Goal: Task Accomplishment & Management: Manage account settings

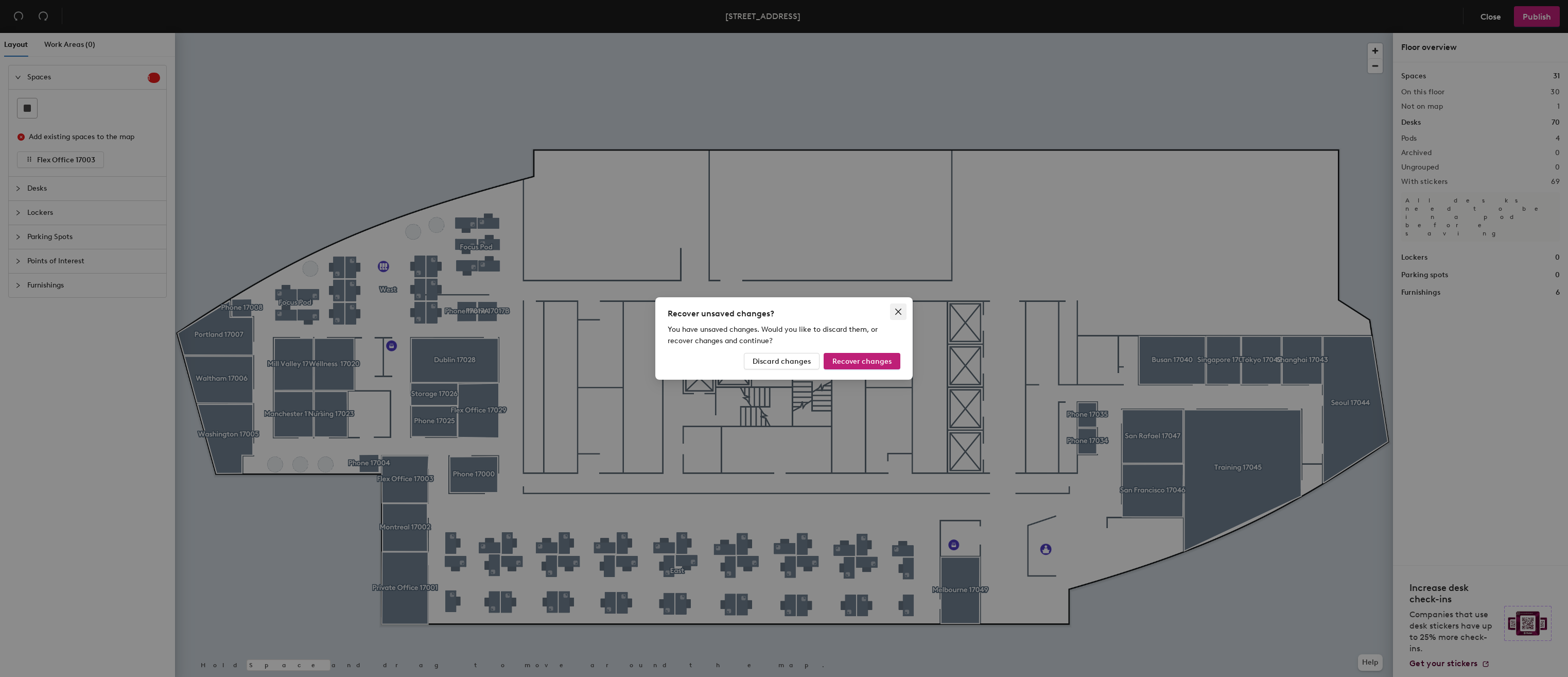
click at [899, 311] on icon "close" at bounding box center [897, 311] width 6 height 6
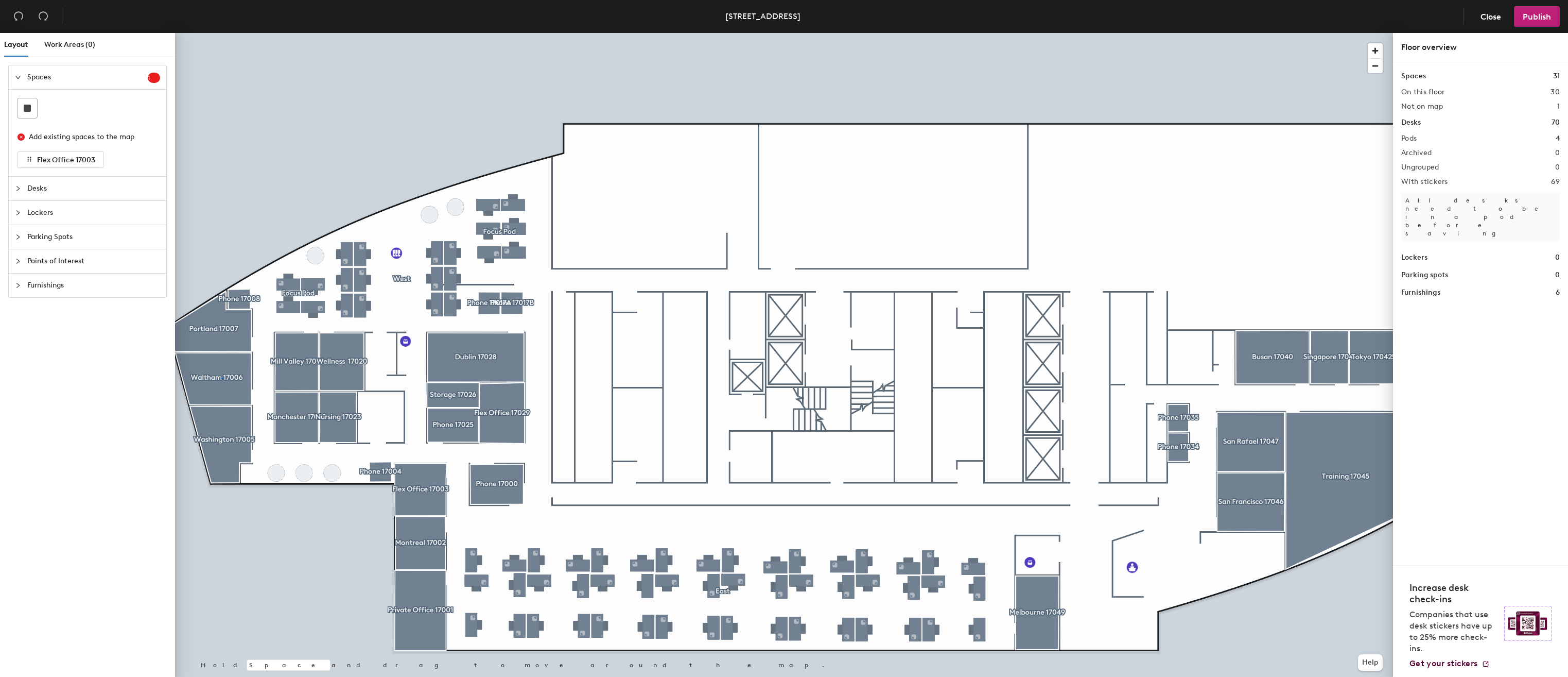
click at [222, 33] on div at bounding box center [784, 33] width 1218 height 0
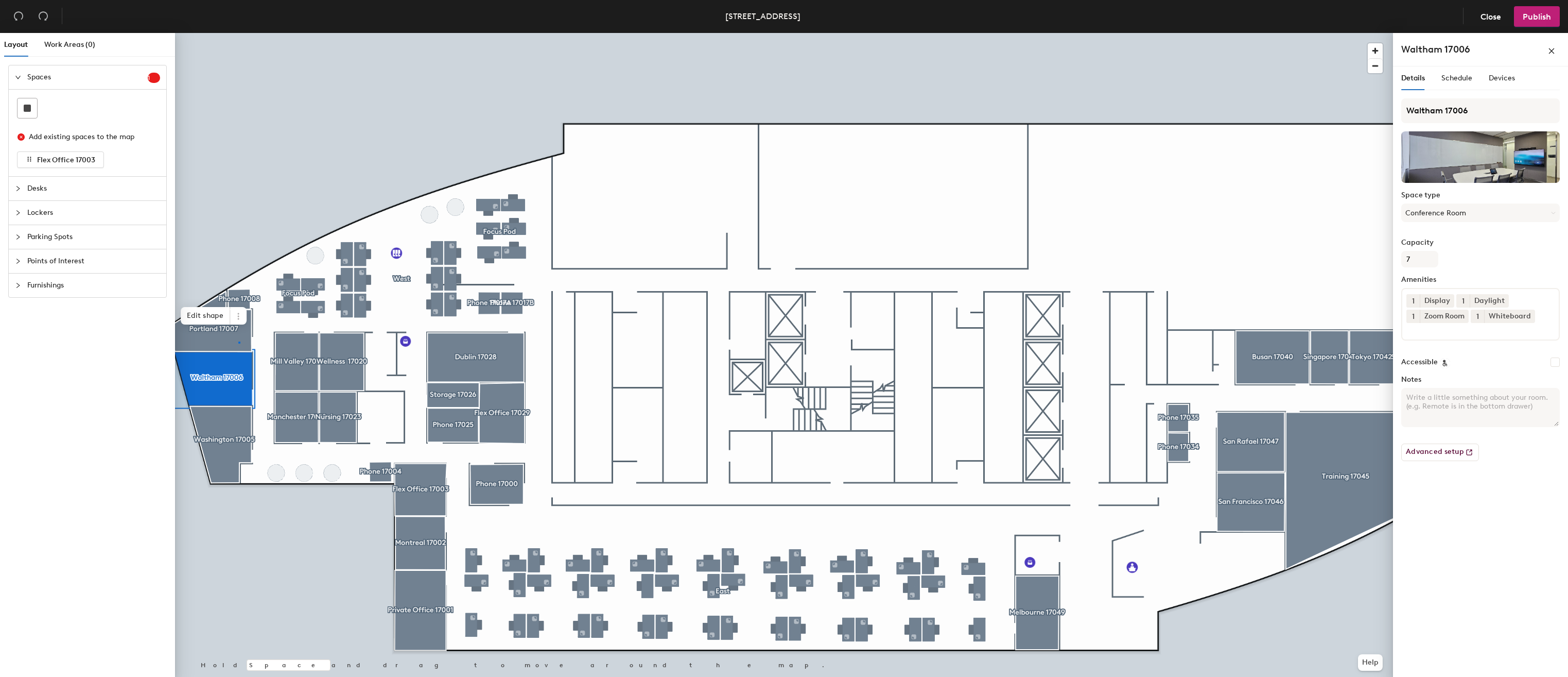
click at [238, 33] on div at bounding box center [784, 33] width 1218 height 0
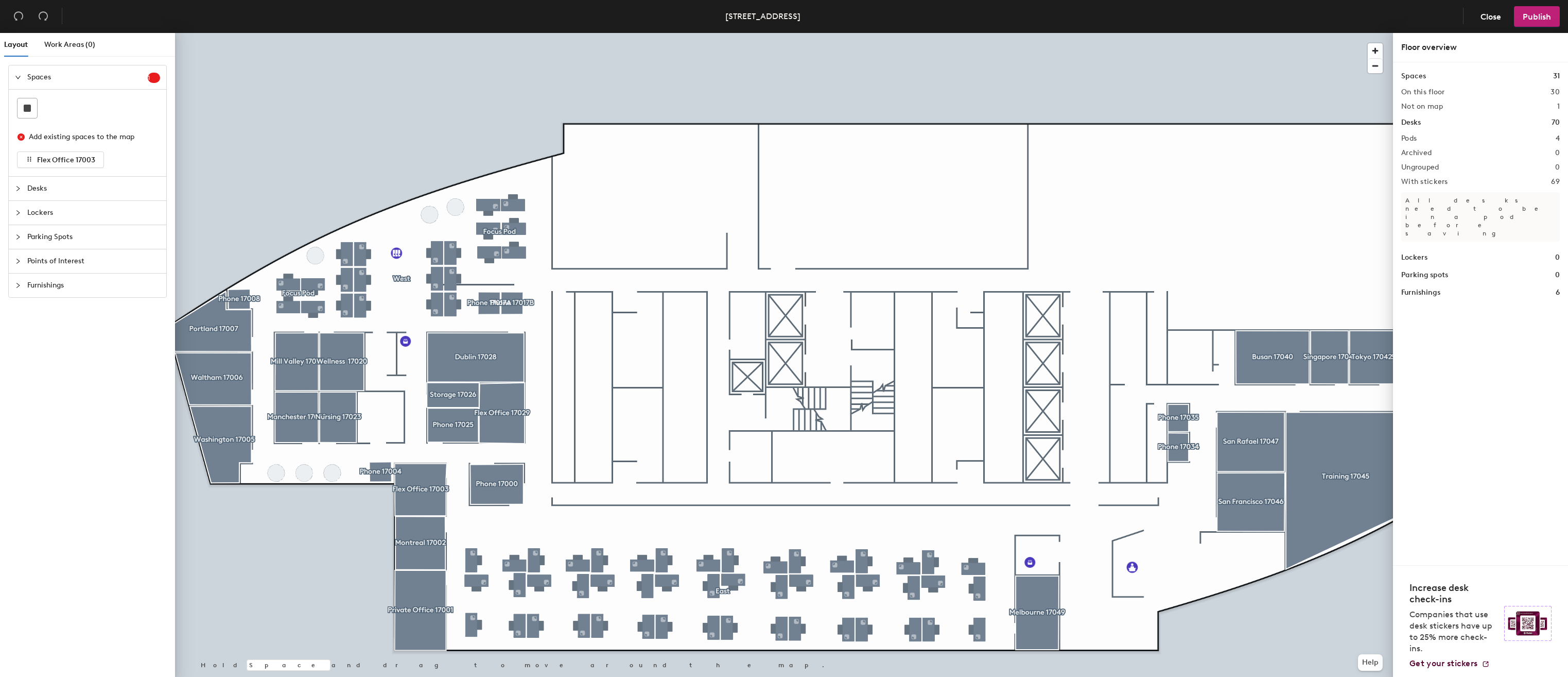
click at [314, 33] on div at bounding box center [784, 33] width 1218 height 0
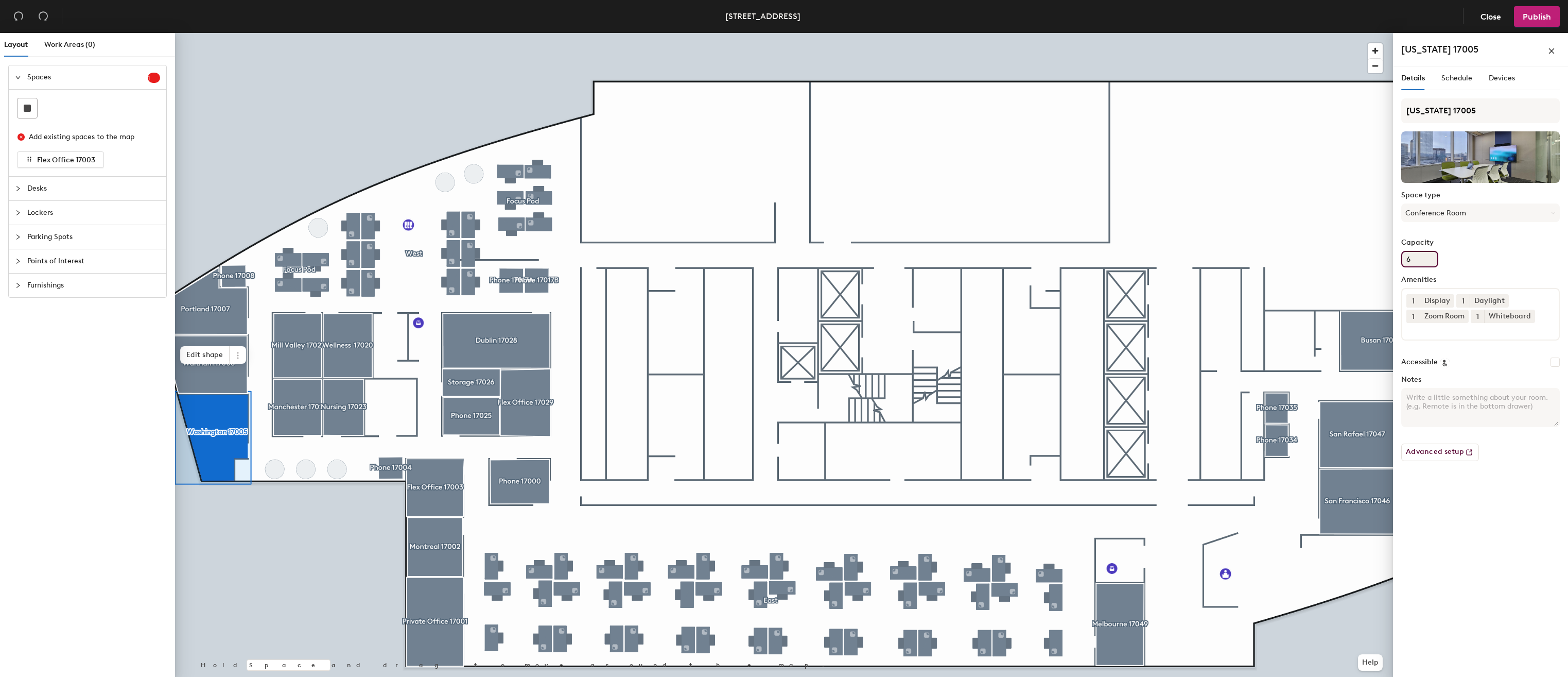
drag, startPoint x: 1416, startPoint y: 263, endPoint x: 1395, endPoint y: 264, distance: 21.0
click at [1395, 264] on div "Details Schedule Devices Washington 17005 Space type Conference Room Capacity 6…" at bounding box center [1481, 374] width 175 height 614
type input "5"
click at [1490, 262] on div "Capacity 5" at bounding box center [1481, 253] width 158 height 29
click at [1531, 21] on span "Publish" at bounding box center [1536, 17] width 28 height 10
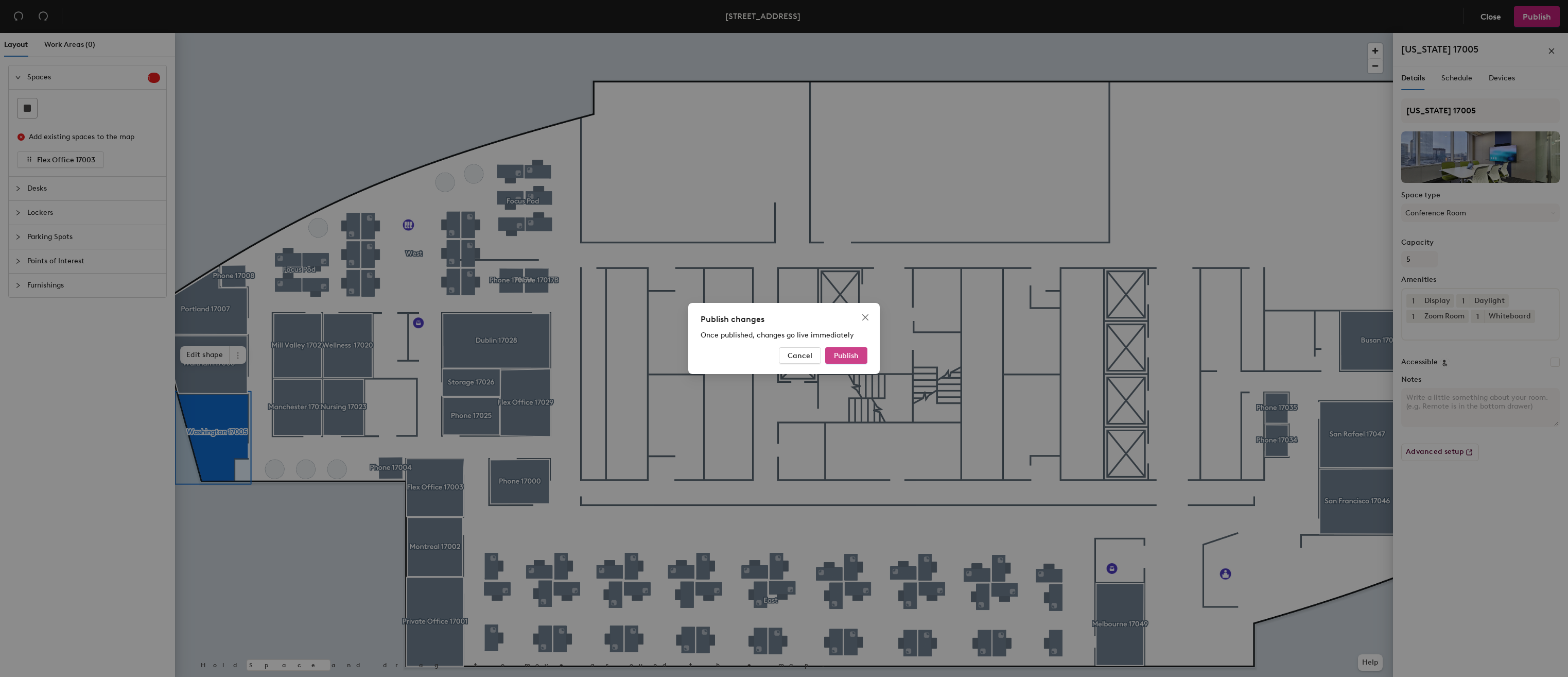
click at [848, 355] on span "Publish" at bounding box center [846, 355] width 25 height 9
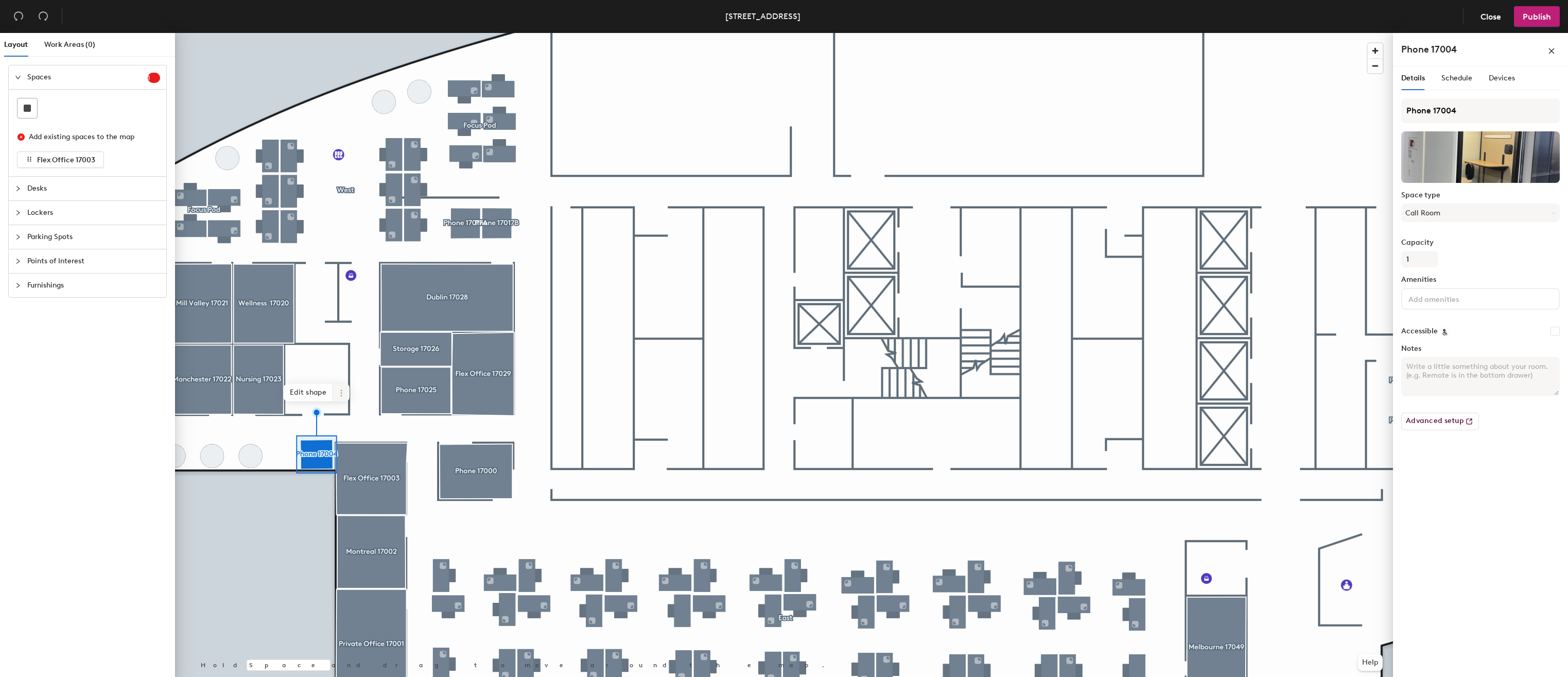
click at [337, 392] on icon at bounding box center [342, 393] width 8 height 8
click at [1489, 113] on input "Phone 17004" at bounding box center [1481, 111] width 158 height 25
type input "Phone 17004A"
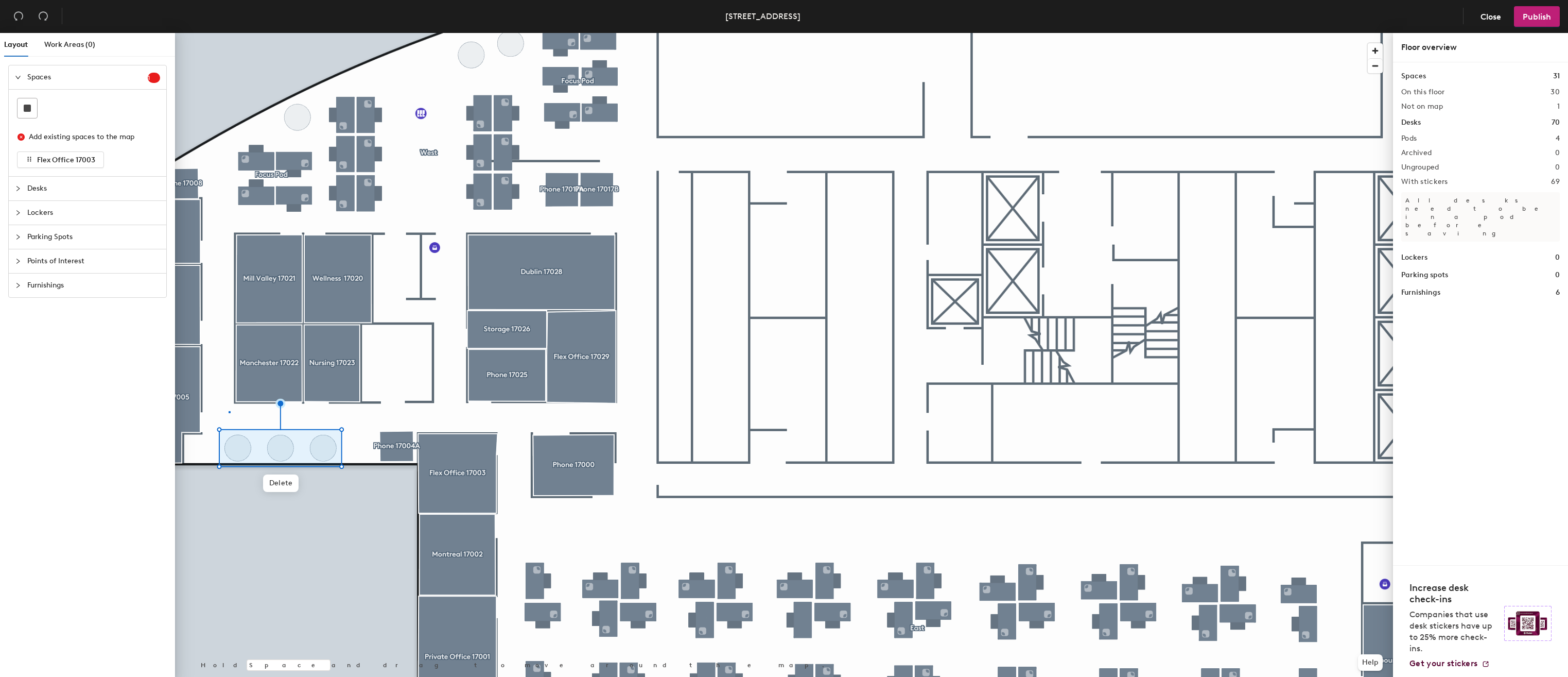
click at [228, 33] on div at bounding box center [784, 33] width 1218 height 0
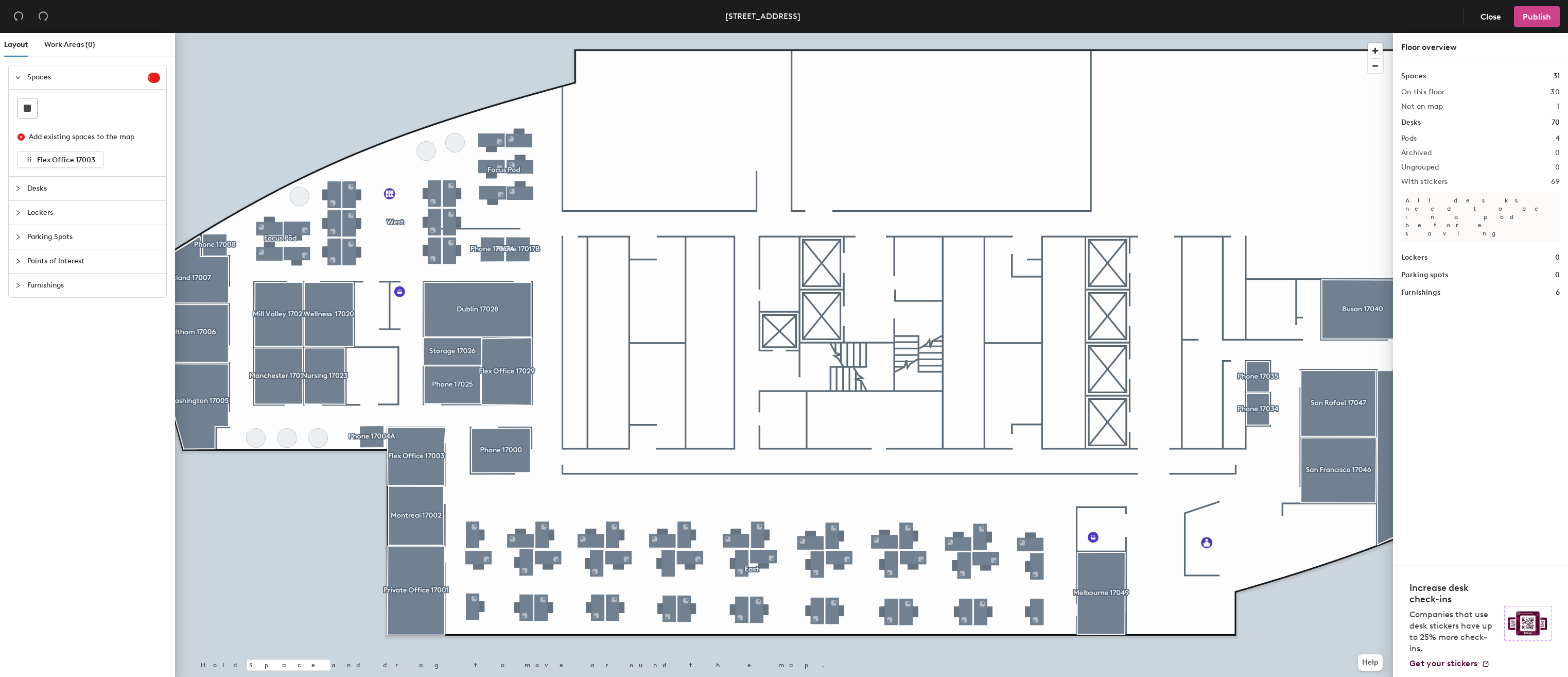
click at [1538, 24] on button "Publish" at bounding box center [1536, 16] width 46 height 21
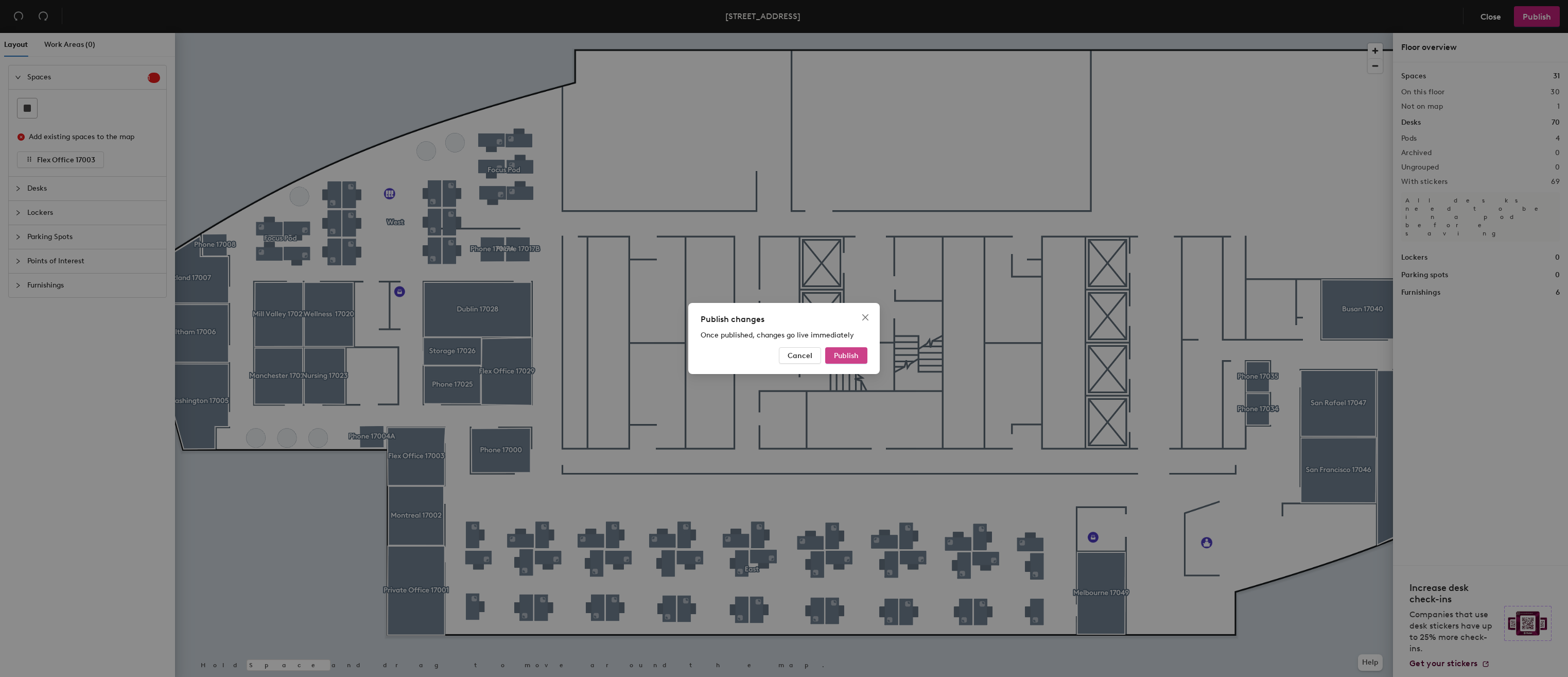
click at [865, 356] on button "Publish" at bounding box center [846, 355] width 42 height 17
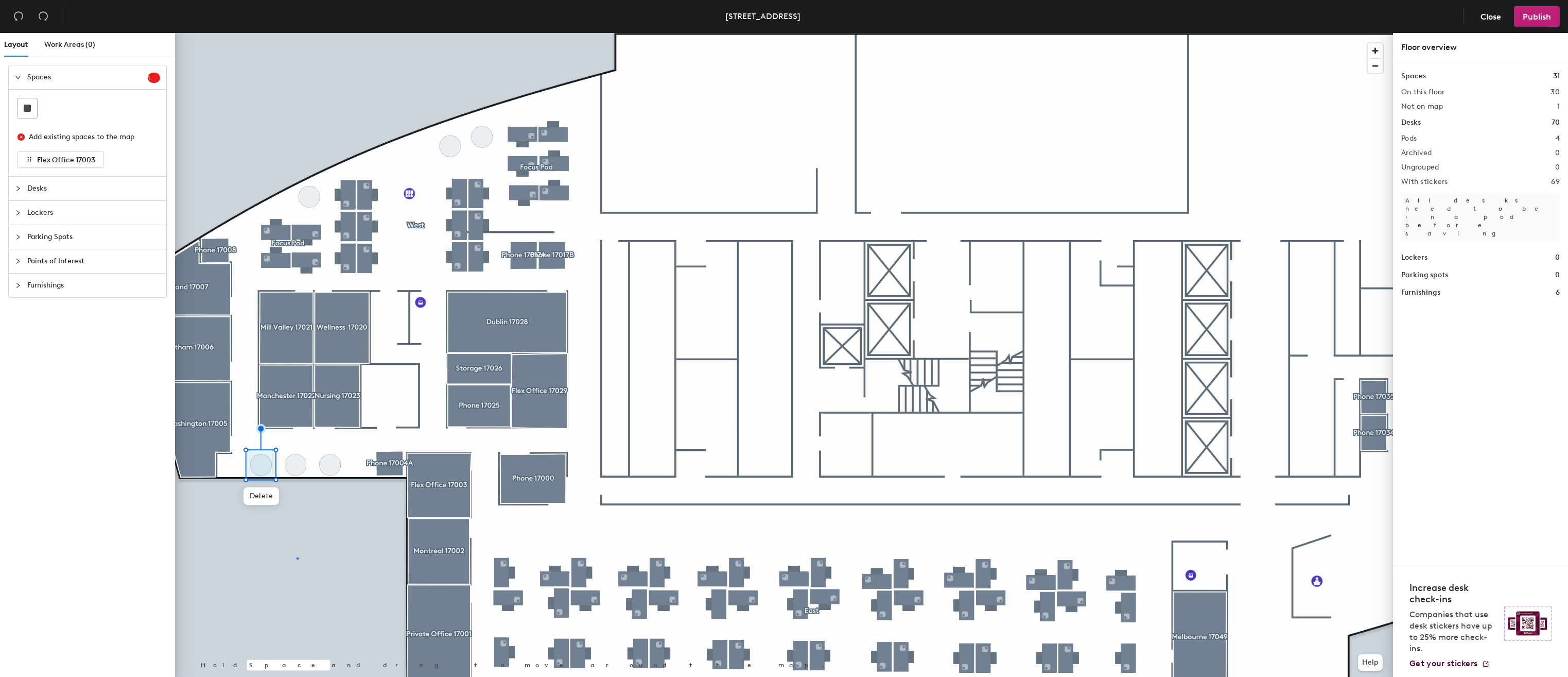
click at [297, 33] on div at bounding box center [784, 33] width 1218 height 0
click at [33, 285] on span "Furnishings" at bounding box center [93, 285] width 132 height 23
click at [36, 78] on span "Spaces" at bounding box center [87, 77] width 121 height 23
click at [1496, 16] on span "Close" at bounding box center [1491, 17] width 21 height 10
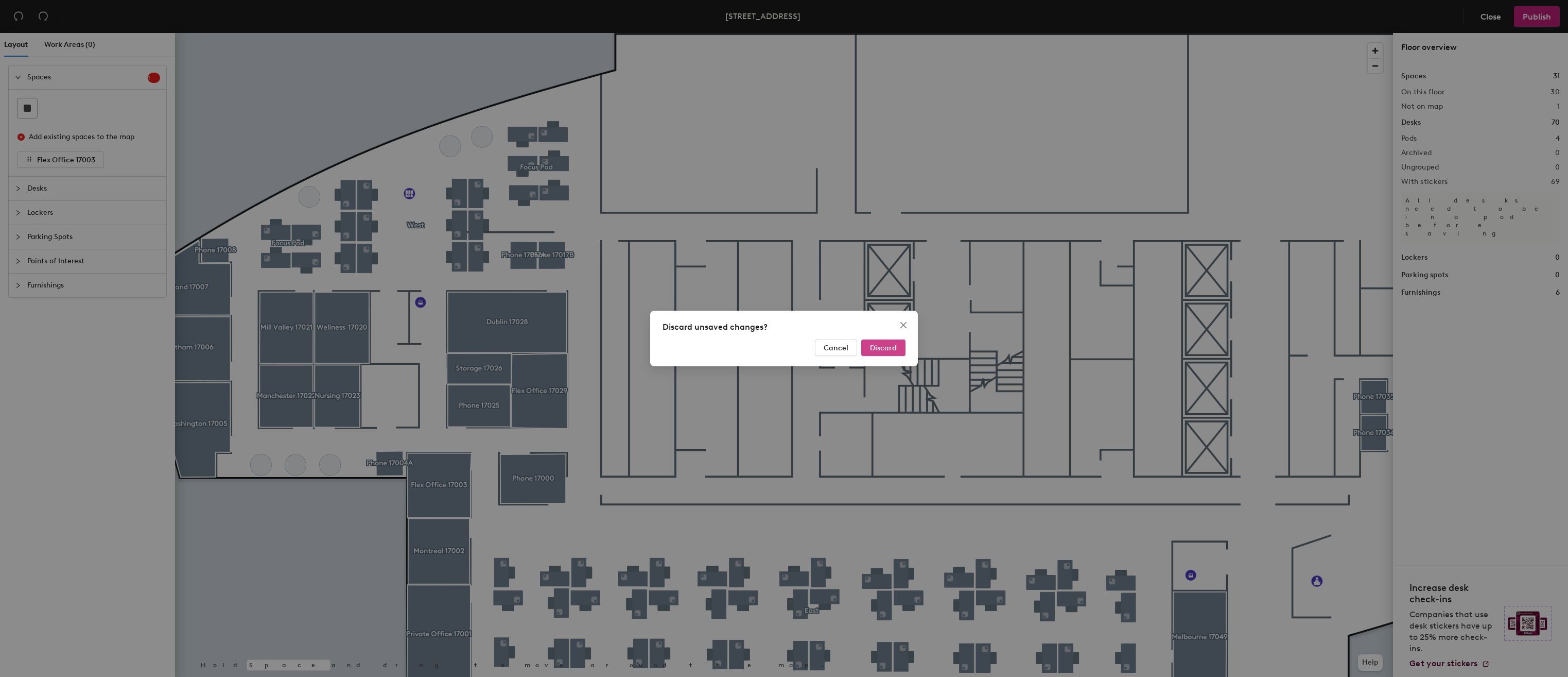
click at [877, 347] on span "Discard" at bounding box center [883, 348] width 27 height 9
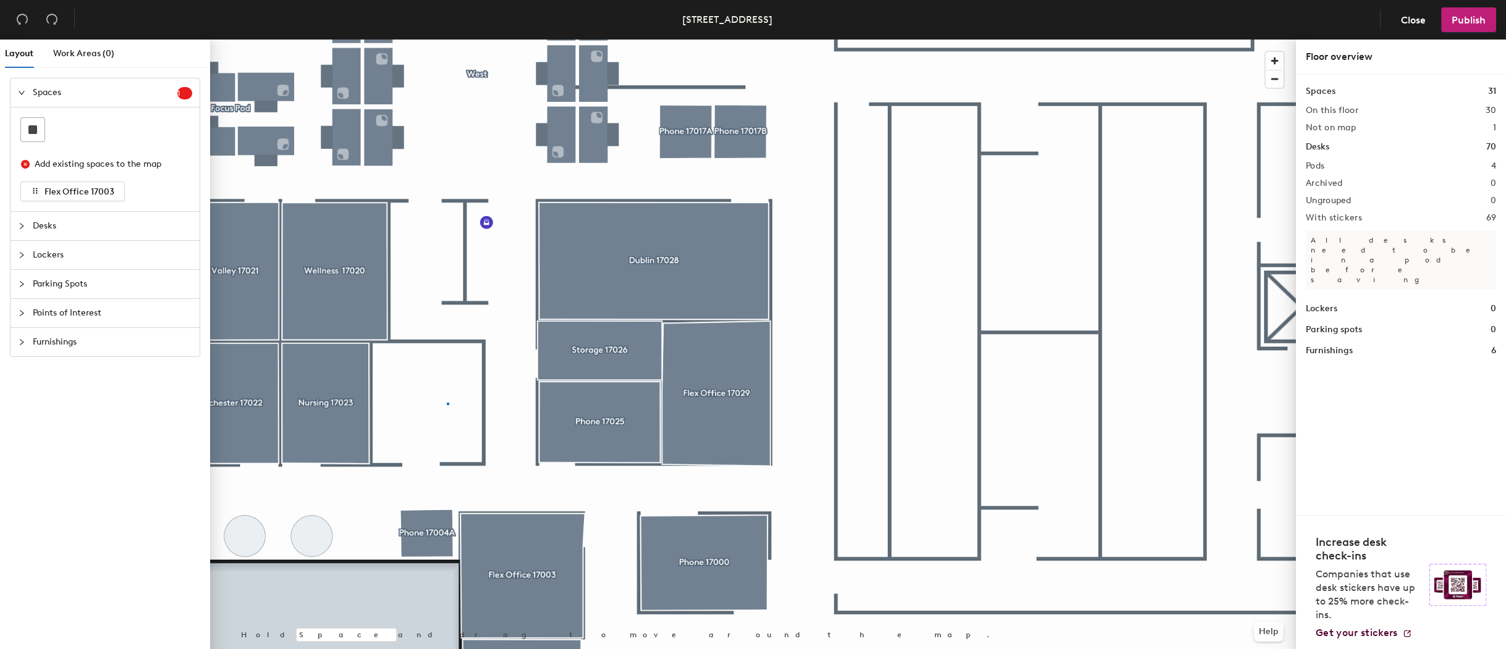
click at [447, 40] on div at bounding box center [753, 40] width 1086 height 0
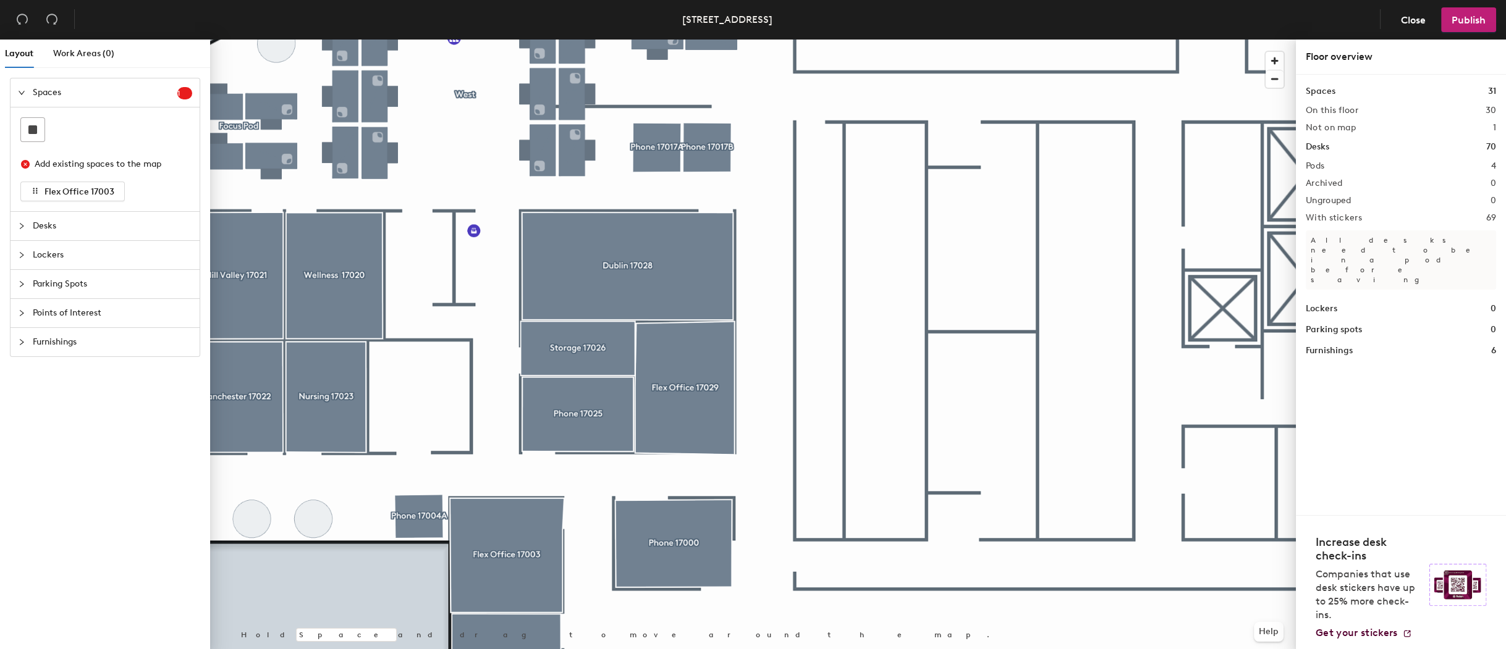
click at [327, 40] on div at bounding box center [753, 40] width 1086 height 0
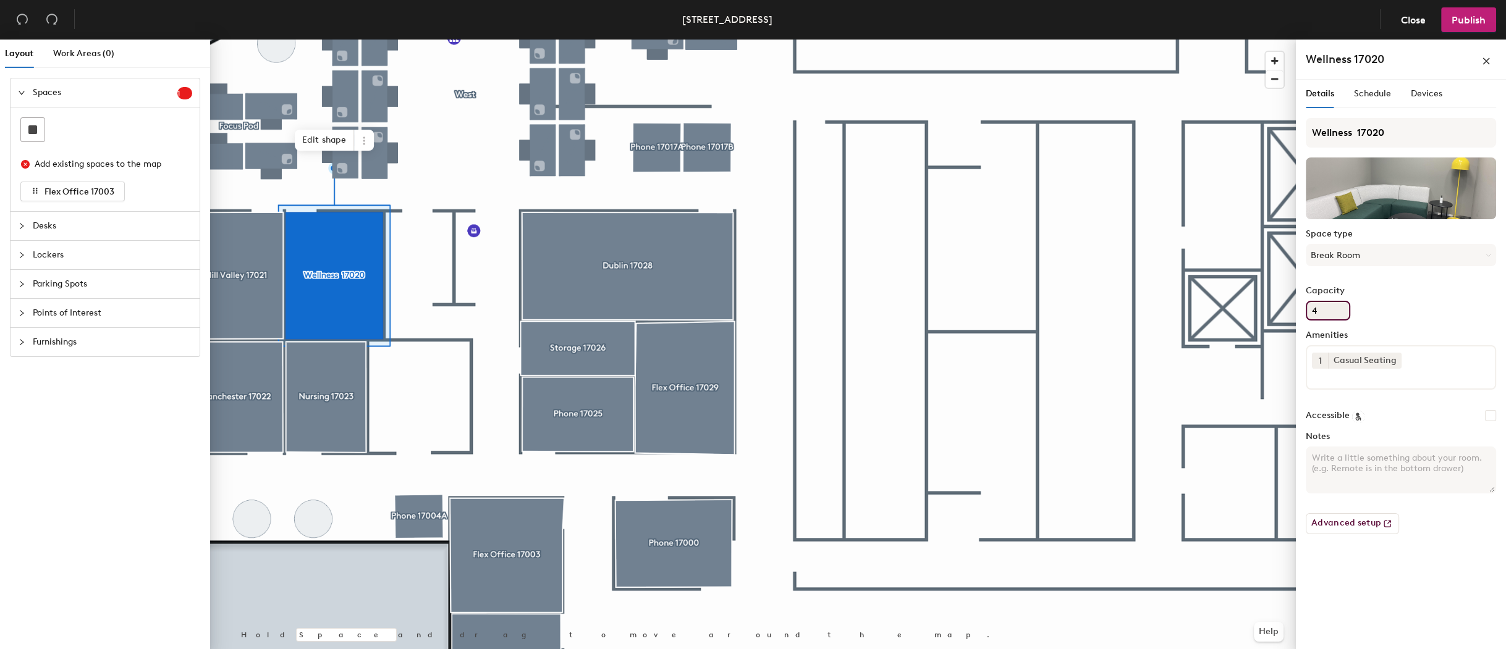
click at [1292, 310] on div "Layout Work Areas (0) Spaces 1 Add existing spaces to the map Flex Office 17003…" at bounding box center [753, 347] width 1506 height 615
type input "5"
click at [1438, 325] on div "Wellness 17020 Space type Break Room Capacity 5 Amenities 1 Casual Seating Acce…" at bounding box center [1400, 331] width 190 height 426
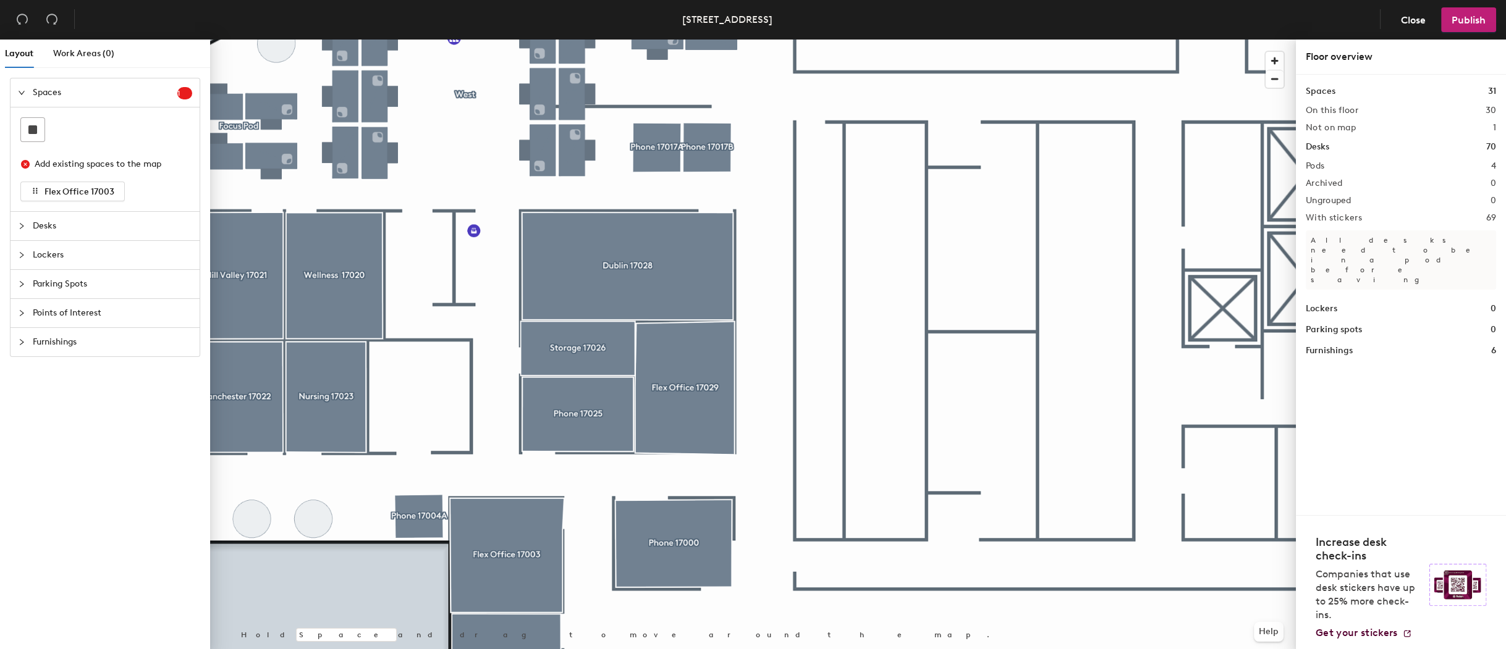
click at [325, 40] on div at bounding box center [753, 40] width 1086 height 0
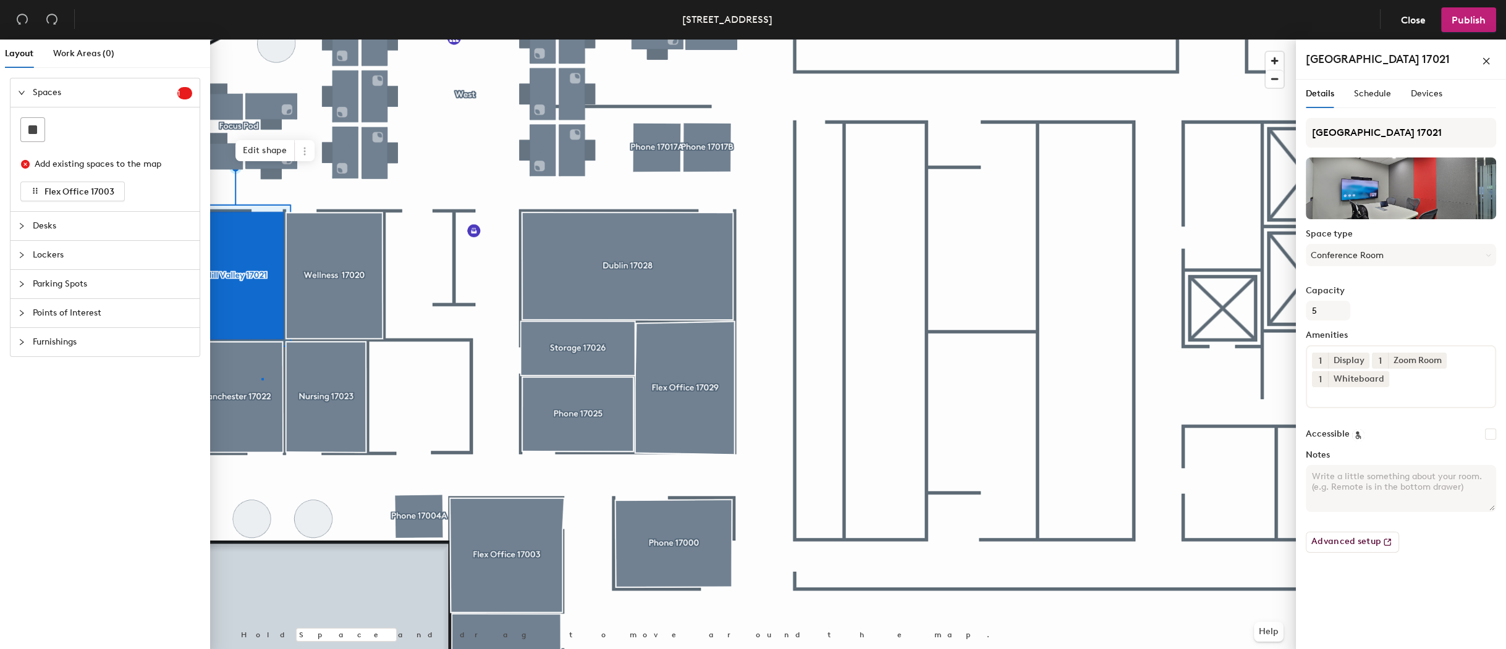
click at [261, 40] on div at bounding box center [753, 40] width 1086 height 0
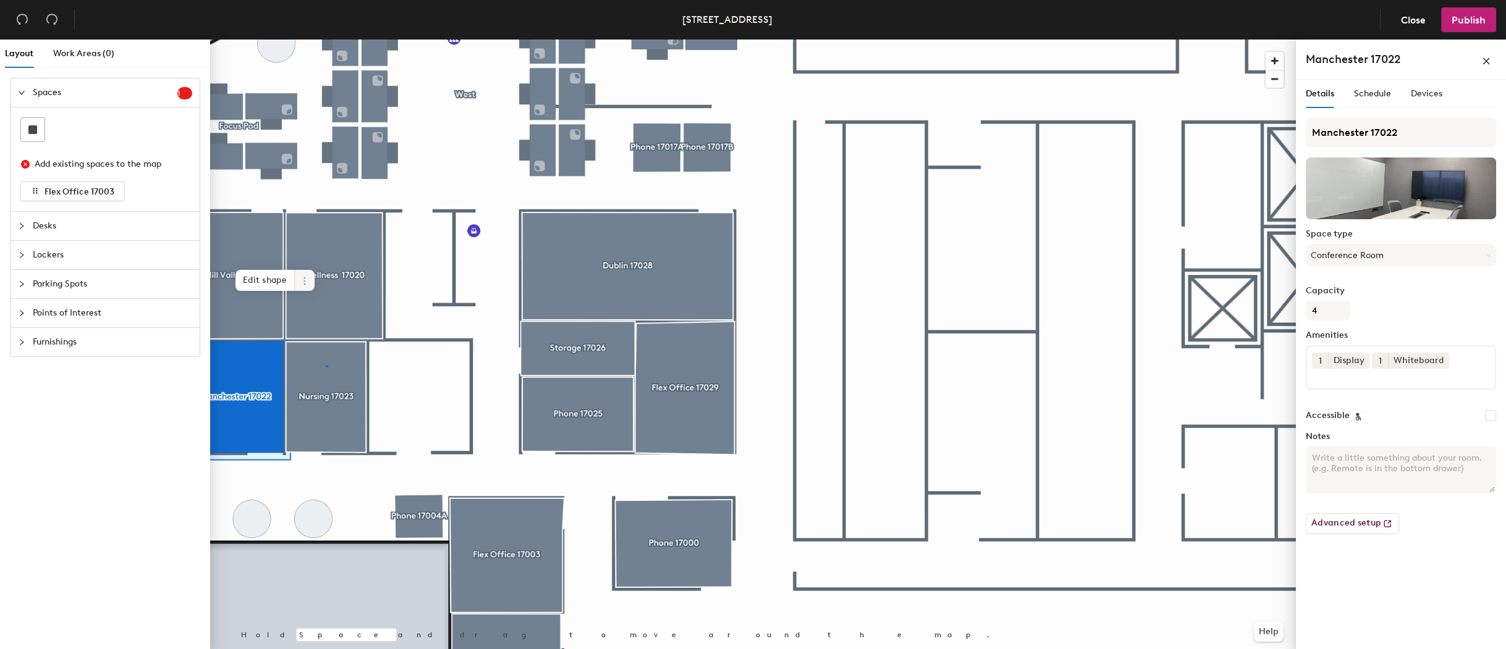
click at [326, 40] on div at bounding box center [753, 40] width 1086 height 0
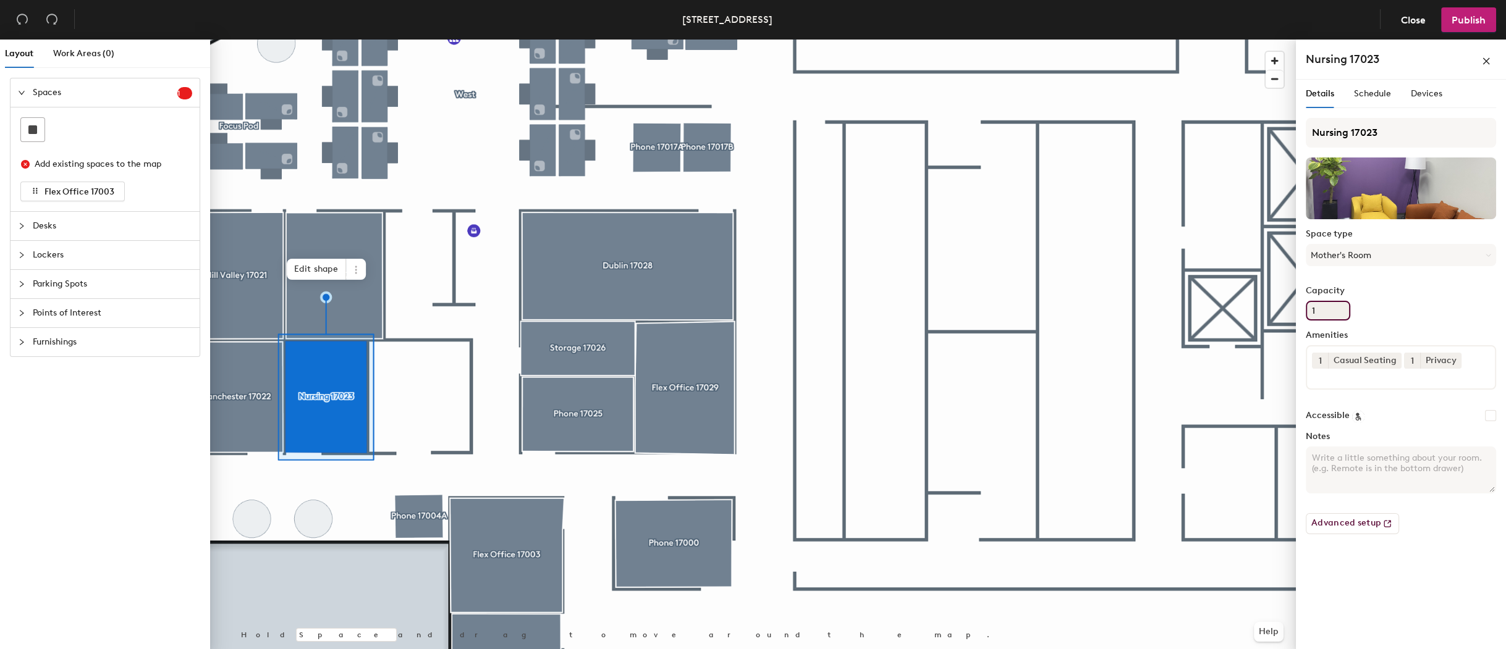
drag, startPoint x: 1323, startPoint y: 313, endPoint x: 1315, endPoint y: 316, distance: 8.6
click at [1315, 316] on input "1" at bounding box center [1327, 311] width 44 height 20
click at [1323, 311] on input "1" at bounding box center [1327, 311] width 44 height 20
drag, startPoint x: 1325, startPoint y: 306, endPoint x: 1305, endPoint y: 308, distance: 19.9
click at [1305, 308] on div "Details Schedule Devices Nursing 17023 Space type Mother's Room Capacity 1 Amen…" at bounding box center [1401, 367] width 210 height 575
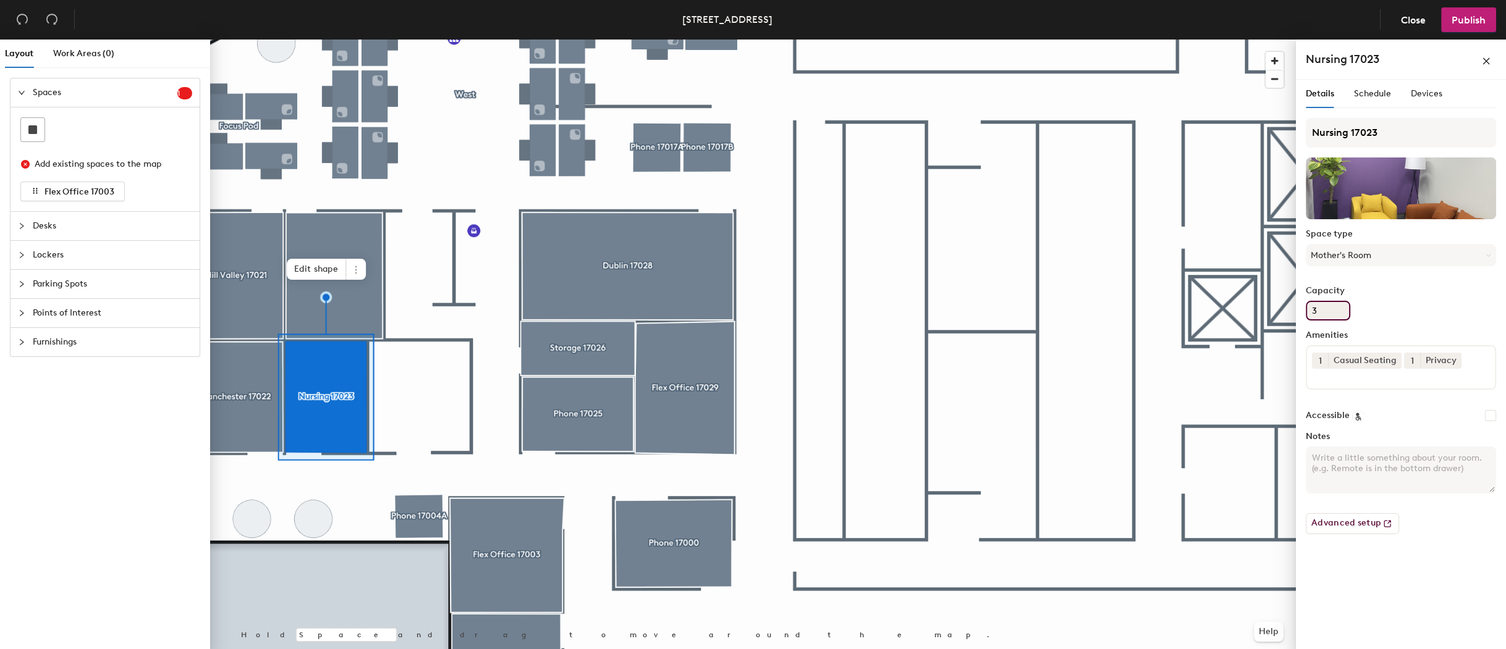
type input "3"
click at [1409, 321] on div "Nursing 17023 Space type Mother's Room Capacity 3 Amenities 1 Casual Seating 1 …" at bounding box center [1400, 331] width 190 height 426
click at [1472, 17] on span "Publish" at bounding box center [1468, 20] width 34 height 12
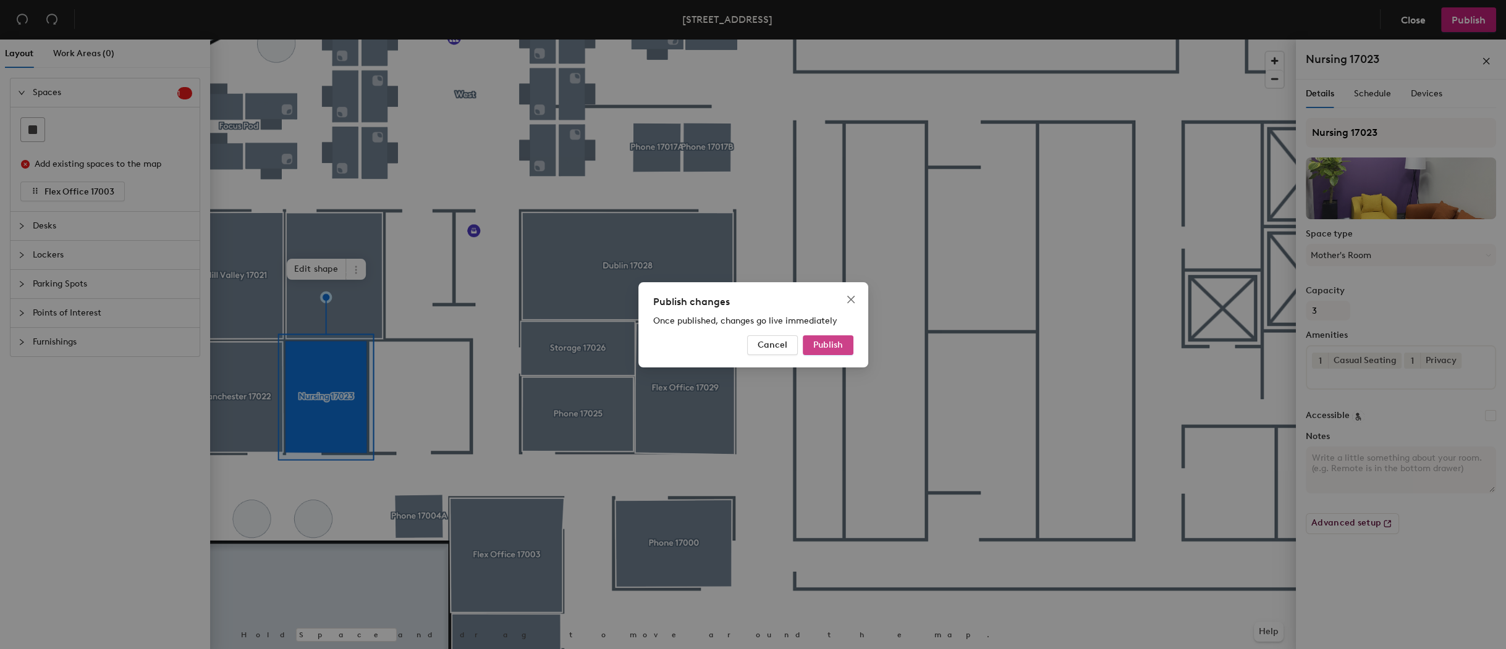
click at [824, 349] on span "Publish" at bounding box center [828, 345] width 30 height 11
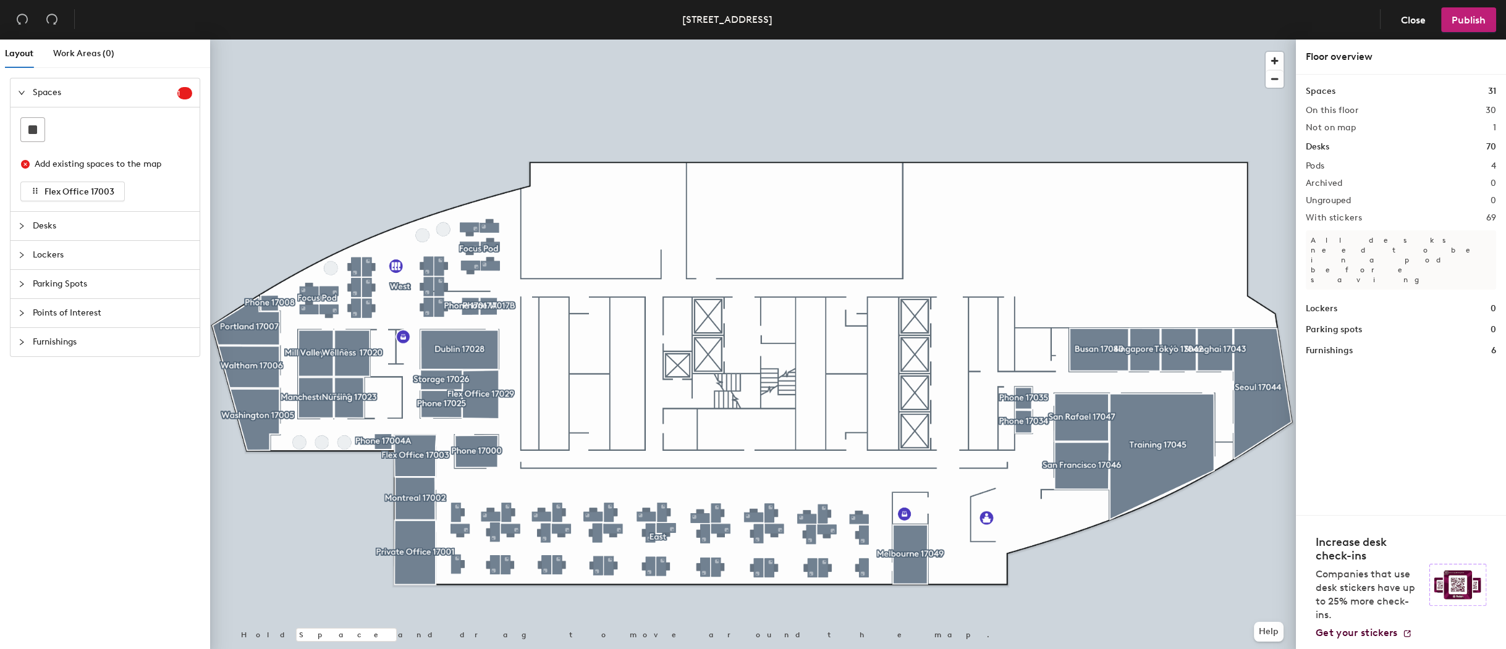
click at [473, 40] on div at bounding box center [753, 40] width 1086 height 0
